Goal: Navigation & Orientation: Understand site structure

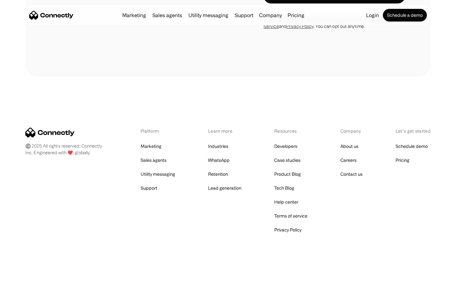
scroll to position [583, 0]
